Goal: Communication & Community: Answer question/provide support

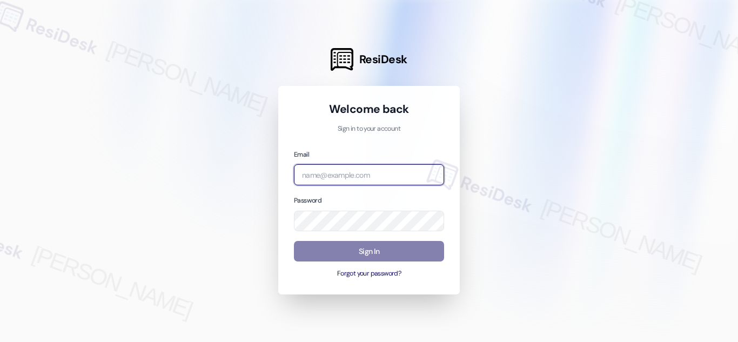
click at [367, 172] on input "email" at bounding box center [369, 174] width 150 height 21
type input "[EMAIL_ADDRESS][PERSON_NAME][DOMAIN_NAME]"
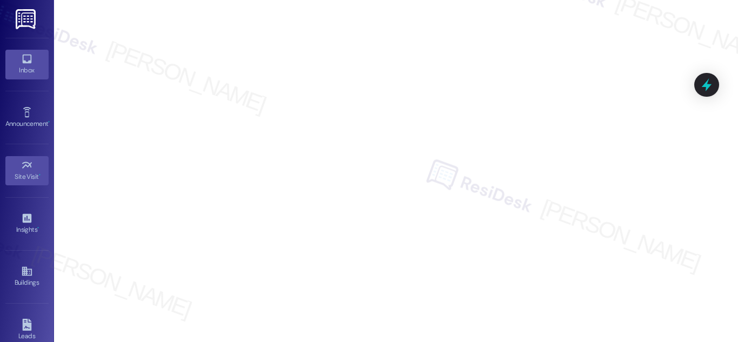
click at [22, 64] on icon at bounding box center [27, 59] width 12 height 12
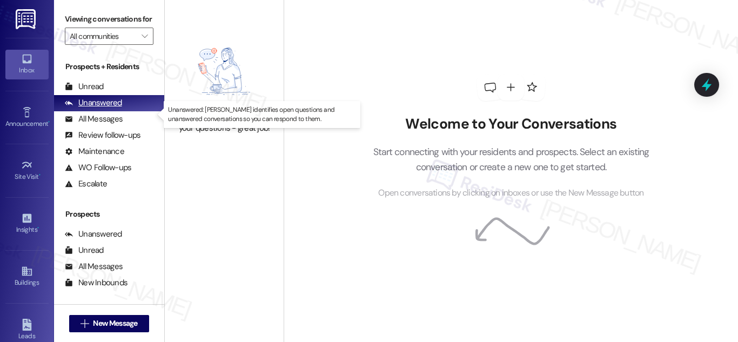
click at [114, 109] on div "Unanswered" at bounding box center [93, 102] width 57 height 11
click at [99, 109] on div "Unanswered" at bounding box center [93, 102] width 57 height 11
drag, startPoint x: 95, startPoint y: 119, endPoint x: 103, endPoint y: 119, distance: 8.1
click at [96, 109] on div "Unanswered" at bounding box center [93, 102] width 57 height 11
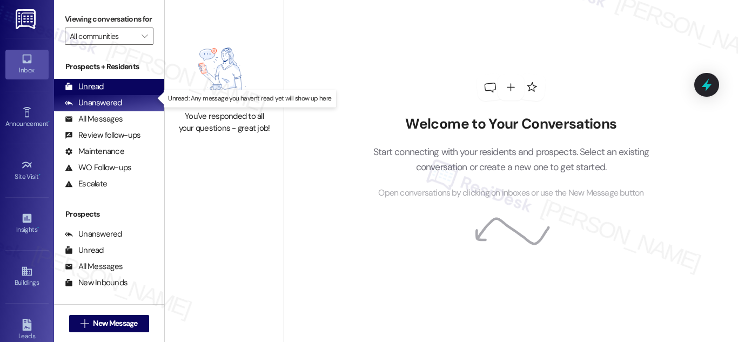
click at [91, 95] on div "Unread (0)" at bounding box center [109, 87] width 110 height 16
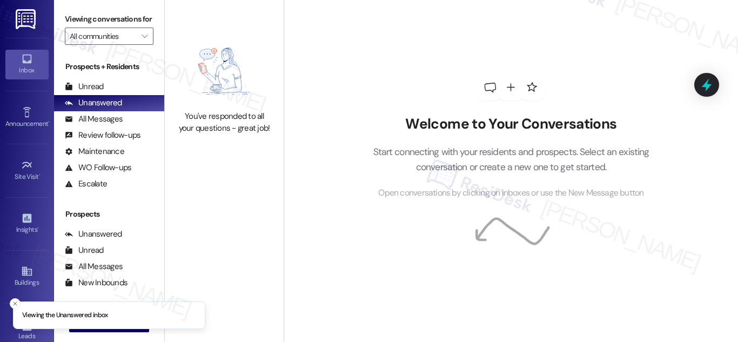
drag, startPoint x: 359, startPoint y: 246, endPoint x: 352, endPoint y: 246, distance: 6.5
click at [358, 246] on div "Welcome to Your Conversations Start connecting with your residents and prospect…" at bounding box center [511, 137] width 324 height 274
